Goal: Navigation & Orientation: Find specific page/section

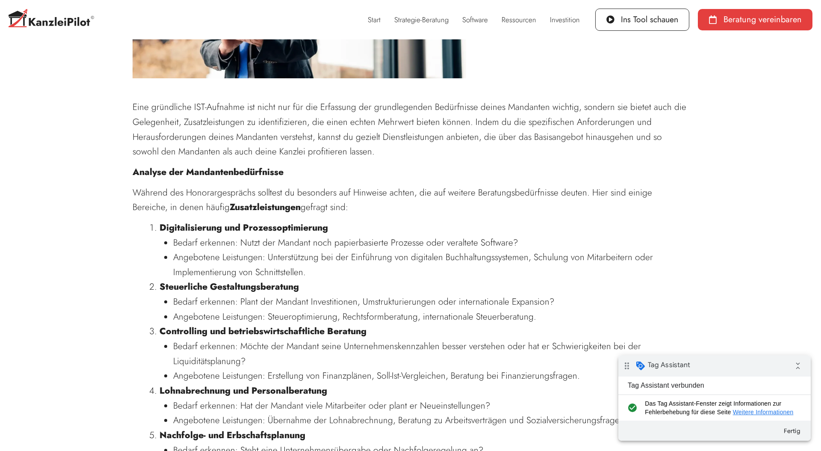
scroll to position [2773, 0]
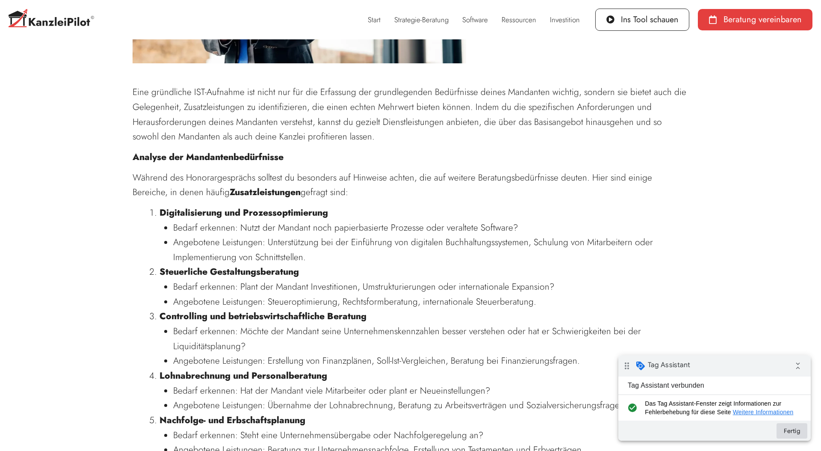
click at [789, 429] on button "Fertig" at bounding box center [792, 430] width 31 height 15
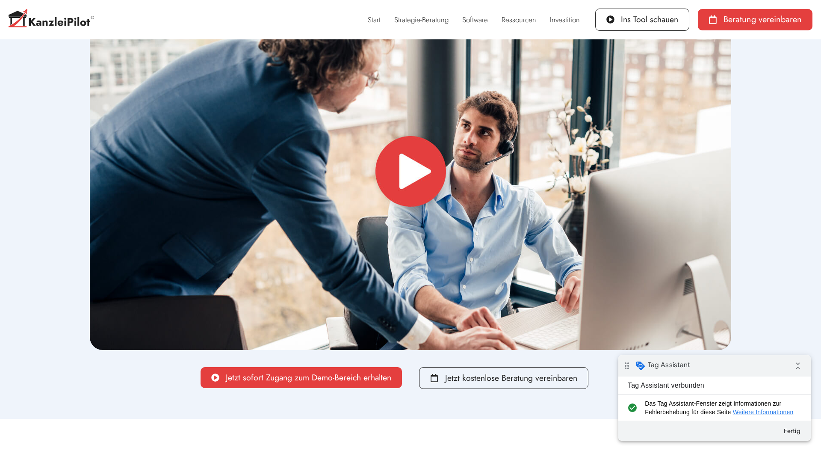
scroll to position [3778, 0]
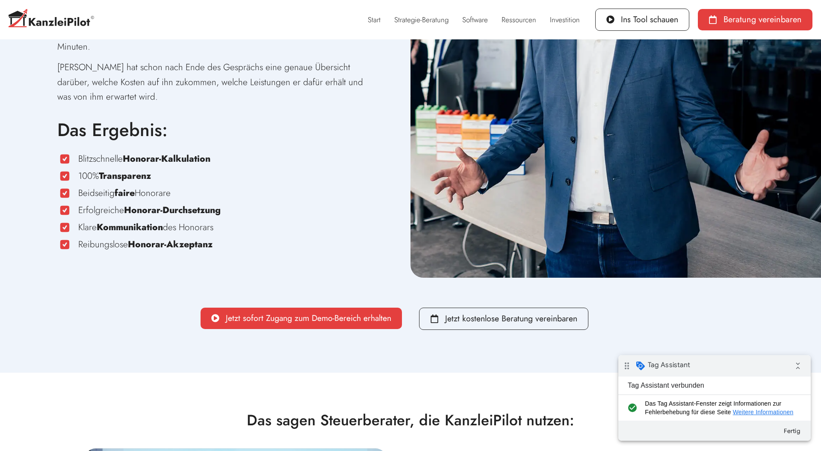
scroll to position [1689, 0]
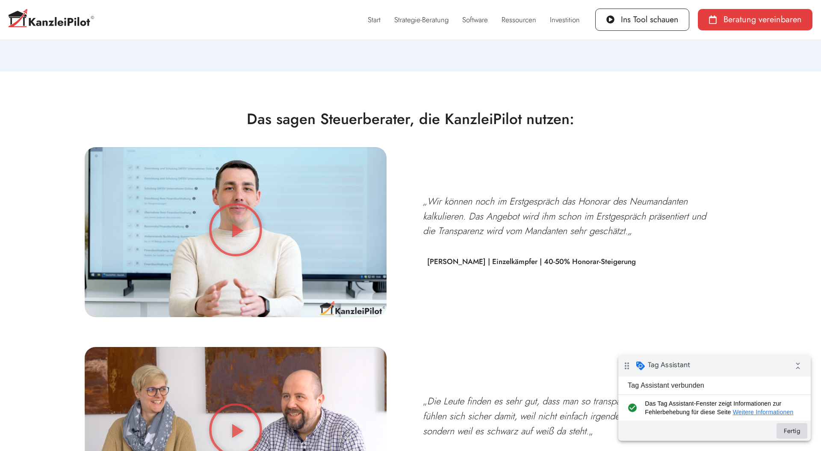
click at [801, 435] on button "Fertig" at bounding box center [792, 430] width 31 height 15
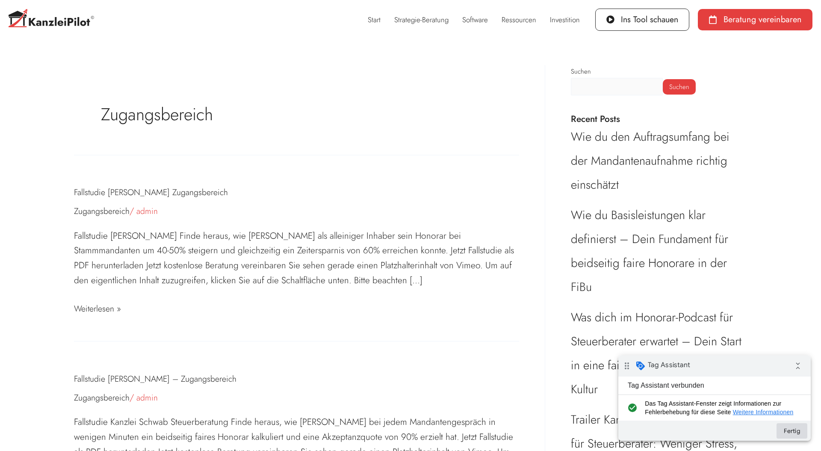
click at [793, 426] on button "Fertig" at bounding box center [792, 430] width 31 height 15
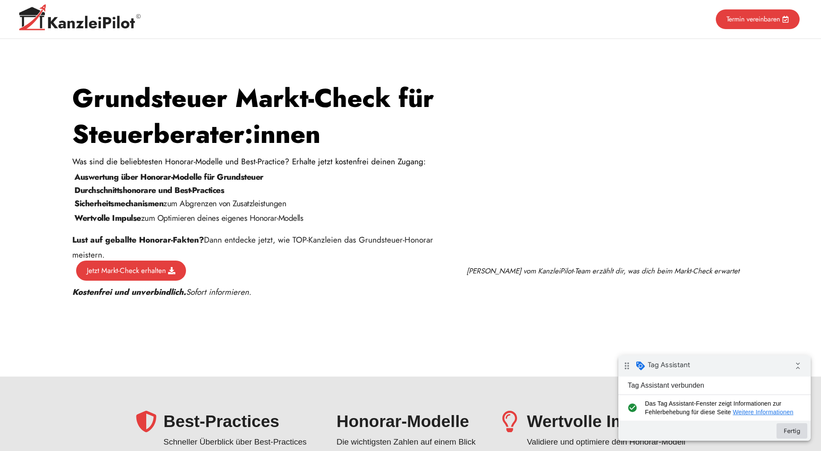
click at [801, 432] on button "Fertig" at bounding box center [792, 430] width 31 height 15
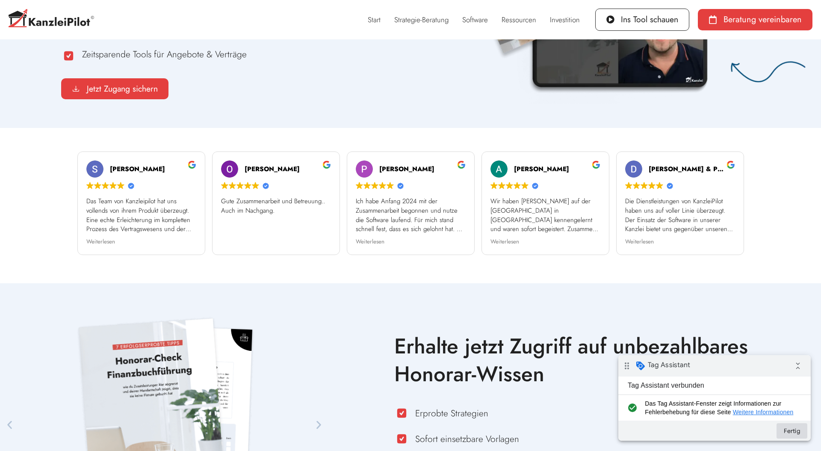
click at [783, 430] on button "Fertig" at bounding box center [792, 430] width 31 height 15
